Goal: Task Accomplishment & Management: Complete application form

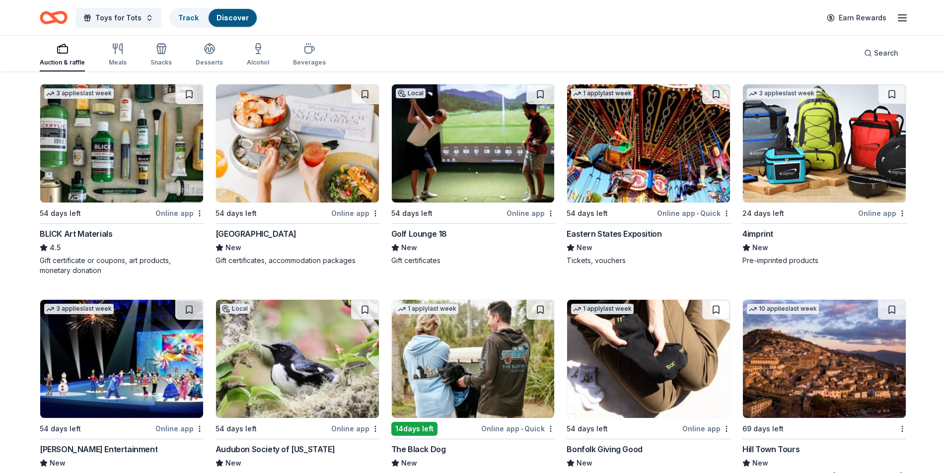
scroll to position [2244, 0]
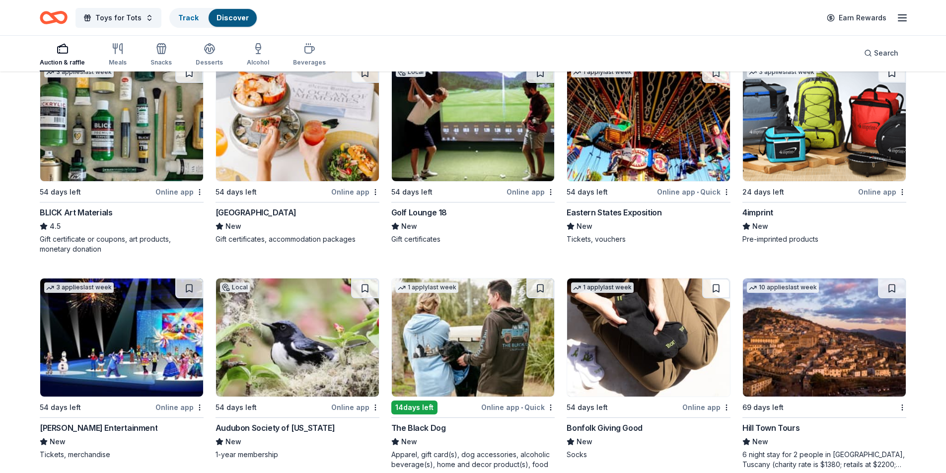
click at [320, 124] on img at bounding box center [297, 122] width 163 height 118
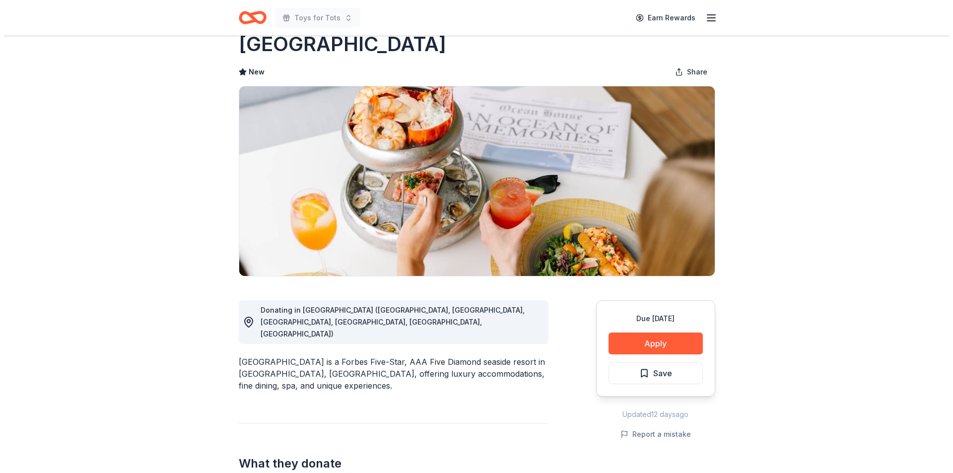
scroll to position [6, 0]
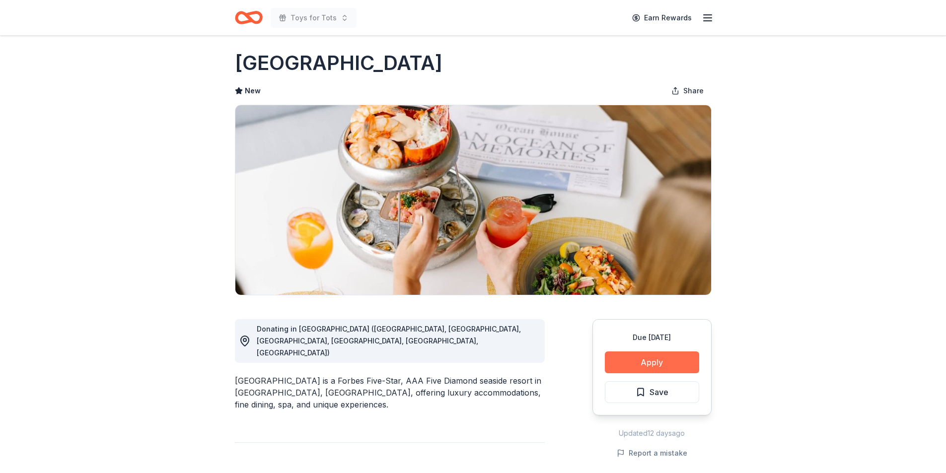
click at [655, 359] on button "Apply" at bounding box center [652, 362] width 94 height 22
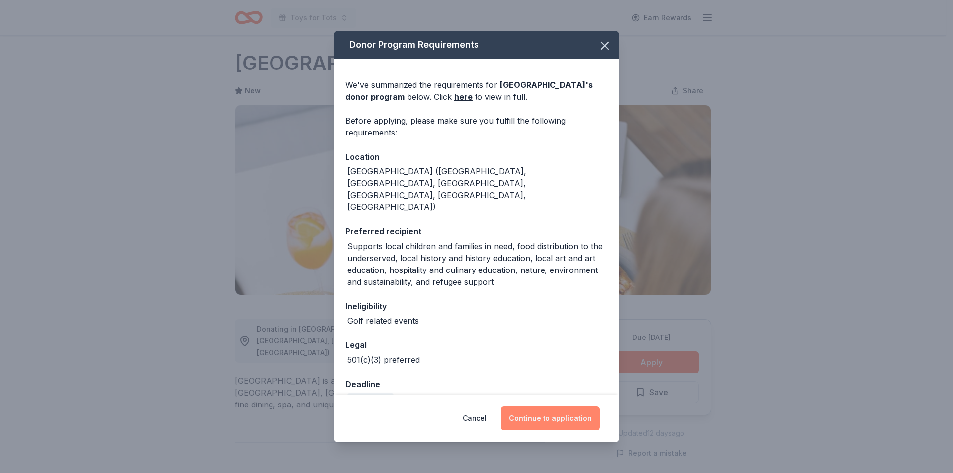
click at [556, 412] on button "Continue to application" at bounding box center [550, 418] width 99 height 24
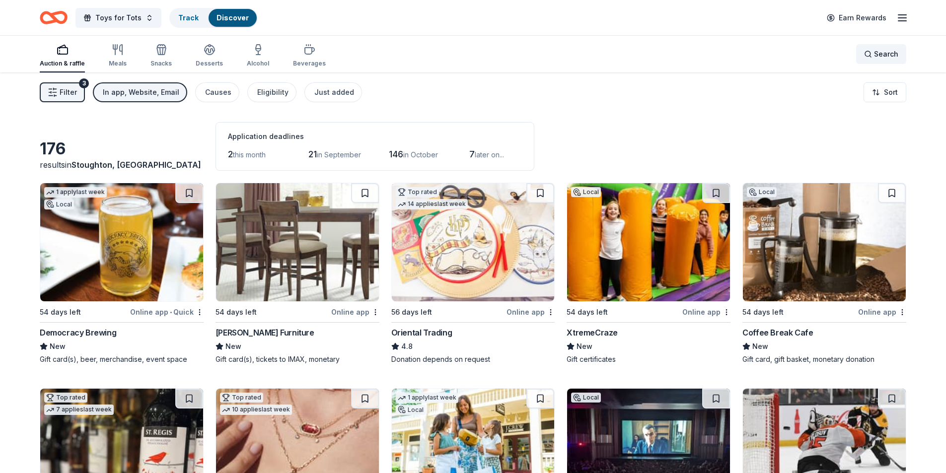
click at [868, 53] on div "Search" at bounding box center [881, 54] width 34 height 12
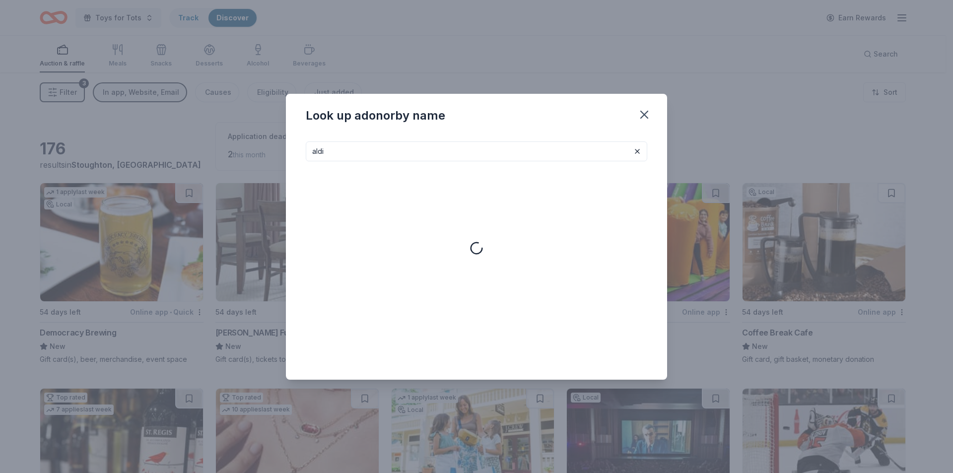
type input "aldi"
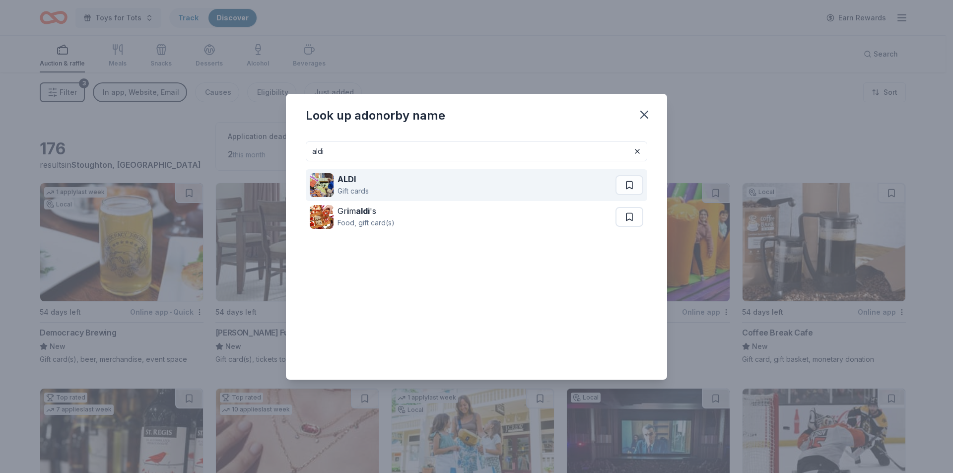
click at [345, 184] on strong "ALDI" at bounding box center [347, 179] width 18 height 10
